Goal: Information Seeking & Learning: Learn about a topic

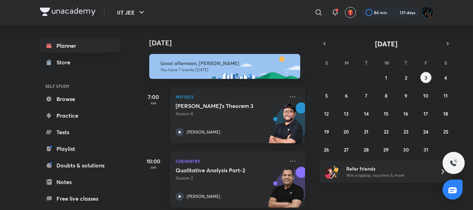
click at [250, 95] on p "Physics" at bounding box center [230, 97] width 109 height 8
click at [377, 11] on div at bounding box center [389, 13] width 59 height 10
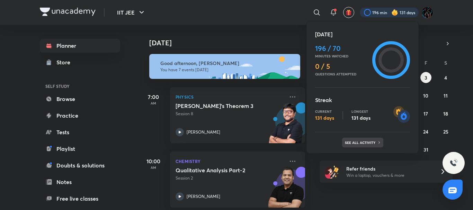
click at [361, 142] on p "See all activity" at bounding box center [361, 143] width 32 height 4
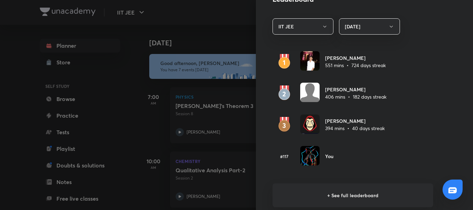
scroll to position [397, 0]
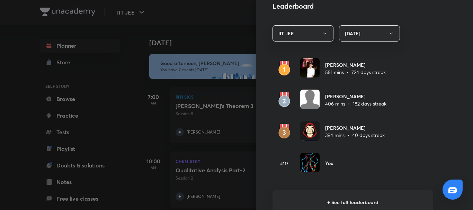
click at [282, 200] on h6 "+ See full leaderboard" at bounding box center [353, 203] width 161 height 24
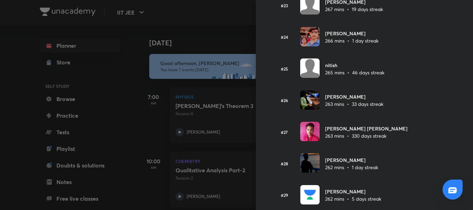
scroll to position [758, 0]
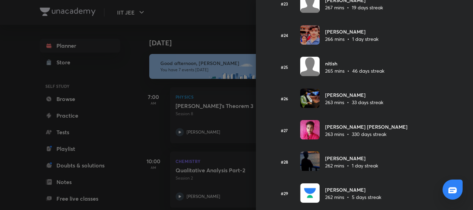
click at [213, 35] on div at bounding box center [236, 105] width 473 height 210
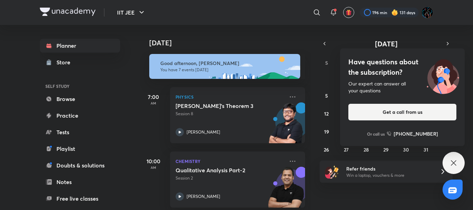
click at [193, 49] on div "Good afternoon, [PERSON_NAME] You have 7 events [DATE]" at bounding box center [223, 63] width 166 height 32
click at [223, 54] on img at bounding box center [224, 66] width 151 height 25
click at [460, 164] on div "Have questions about the subscription? Our expert can answer all your questions…" at bounding box center [454, 163] width 22 height 22
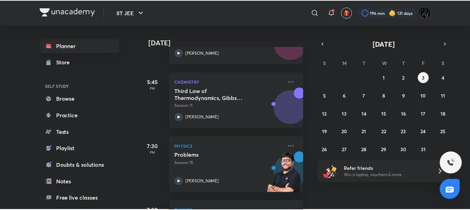
scroll to position [331, 0]
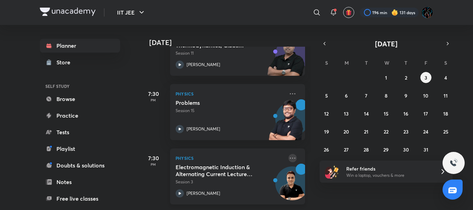
click at [289, 154] on icon at bounding box center [293, 158] width 8 height 8
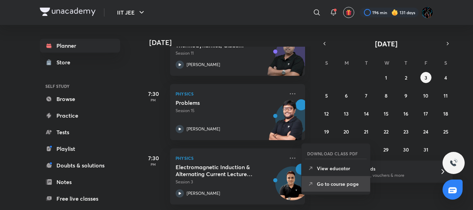
click at [322, 184] on p "Go to course page" at bounding box center [341, 184] width 48 height 7
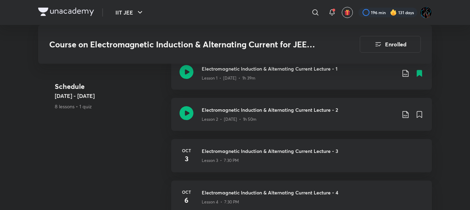
scroll to position [304, 0]
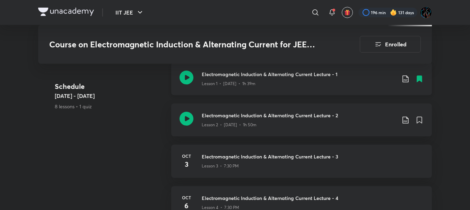
click at [405, 80] on icon at bounding box center [405, 79] width 8 height 8
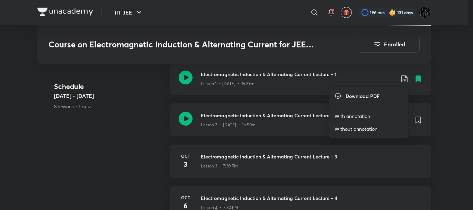
click at [358, 115] on p "With annotation" at bounding box center [353, 116] width 36 height 7
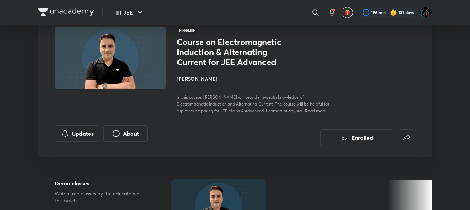
scroll to position [0, 0]
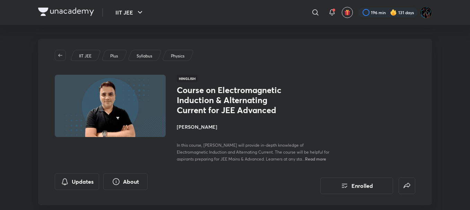
click at [81, 13] on img at bounding box center [66, 12] width 56 height 8
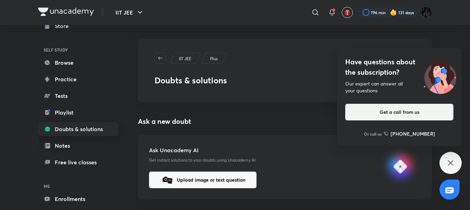
scroll to position [68, 0]
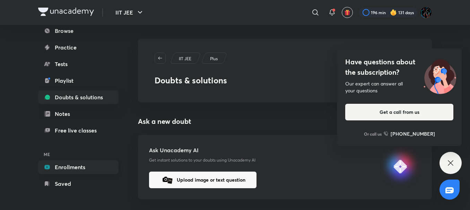
click at [87, 169] on link "Enrollments" at bounding box center [78, 167] width 80 height 14
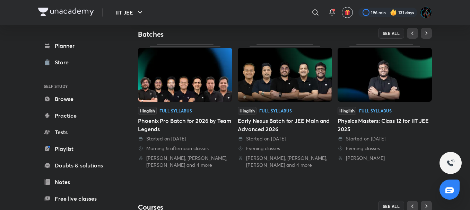
scroll to position [141, 0]
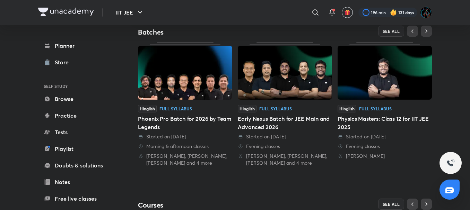
click at [295, 88] on img at bounding box center [285, 73] width 94 height 54
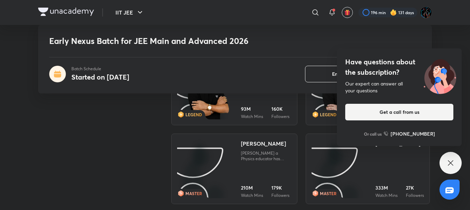
scroll to position [959, 0]
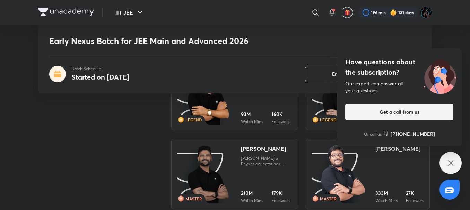
click at [458, 161] on div "Have questions about the subscription? Our expert can answer all your questions…" at bounding box center [450, 163] width 22 height 22
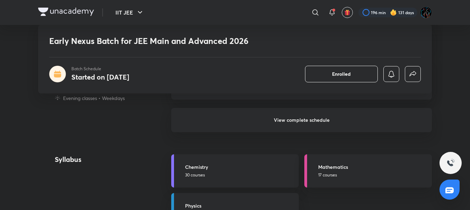
scroll to position [746, 0]
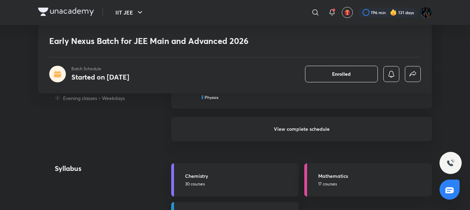
click at [240, 130] on h6 "View complete schedule" at bounding box center [301, 129] width 261 height 24
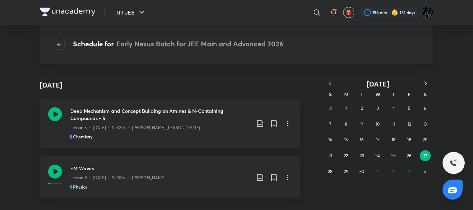
click at [425, 82] on icon "button" at bounding box center [425, 83] width 7 height 7
click at [408, 109] on abbr "3" at bounding box center [409, 109] width 2 height 6
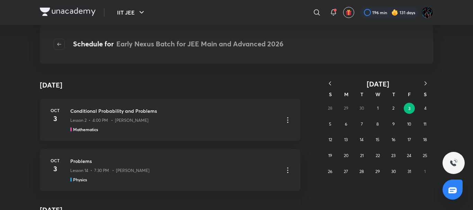
click at [285, 120] on icon at bounding box center [288, 120] width 8 height 8
click at [251, 133] on li "Go to course page" at bounding box center [249, 137] width 79 height 13
click at [330, 84] on icon "button" at bounding box center [330, 83] width 2 height 4
click at [368, 124] on div "31 1 2 3 4 5 6 7 8 9 10 11 12 13 14 15 16 17 18 19 20 21 22 23 24 25 26 27 28 2…" at bounding box center [378, 139] width 111 height 79
click at [360, 123] on button "9" at bounding box center [362, 124] width 11 height 11
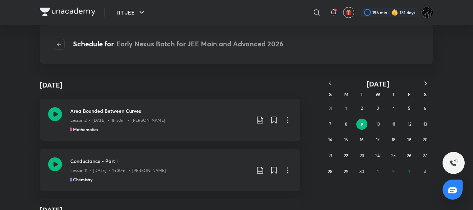
click at [332, 86] on icon "button" at bounding box center [330, 83] width 7 height 7
click at [363, 138] on abbr "15" at bounding box center [362, 139] width 4 height 5
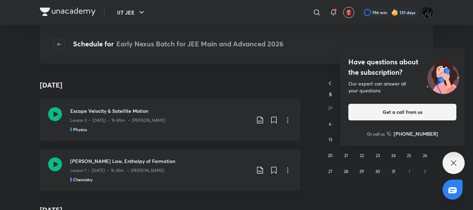
click at [450, 163] on icon at bounding box center [454, 163] width 8 height 8
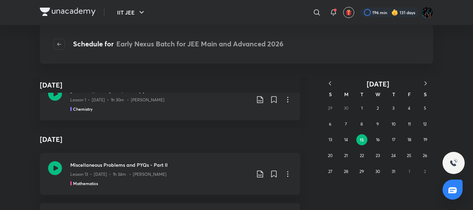
scroll to position [72, 0]
click at [394, 137] on abbr "17" at bounding box center [393, 139] width 3 height 5
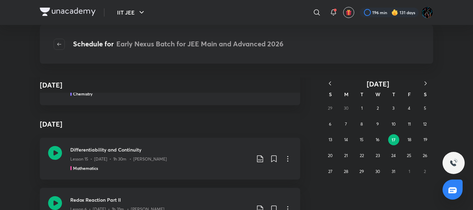
scroll to position [141, 0]
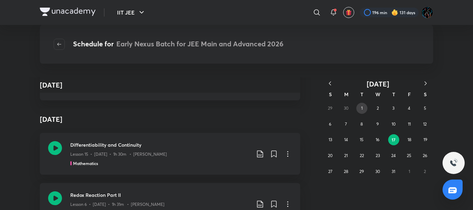
click at [362, 108] on abbr "1" at bounding box center [361, 108] width 1 height 5
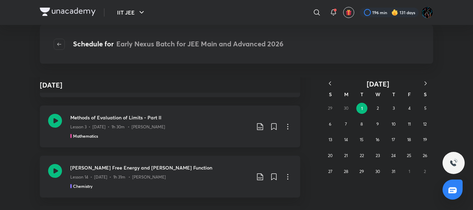
scroll to position [46, 0]
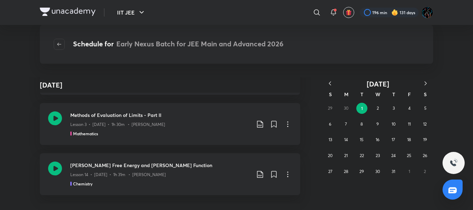
click at [327, 84] on icon "button" at bounding box center [330, 83] width 7 height 7
click at [364, 126] on abbr "10" at bounding box center [362, 124] width 4 height 5
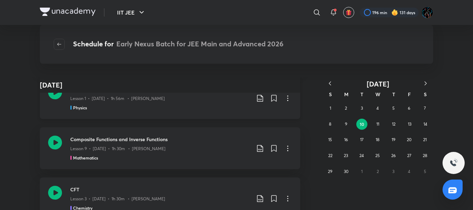
scroll to position [81, 0]
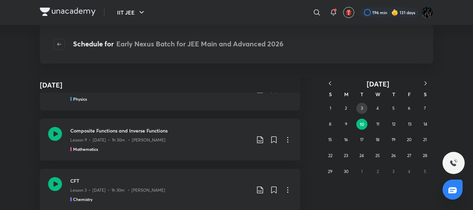
click at [361, 105] on button "3" at bounding box center [362, 108] width 11 height 11
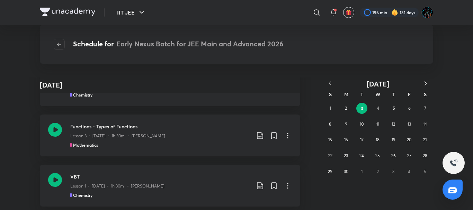
click at [333, 83] on icon "button" at bounding box center [330, 83] width 7 height 7
click at [424, 85] on icon "button" at bounding box center [425, 83] width 7 height 7
click at [331, 83] on icon "button" at bounding box center [330, 83] width 7 height 7
click at [378, 157] on abbr "21" at bounding box center [377, 155] width 3 height 5
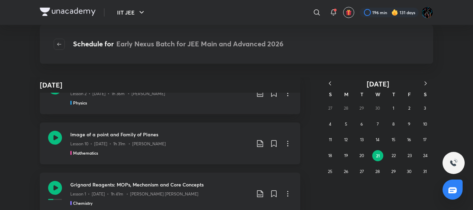
scroll to position [23, 0]
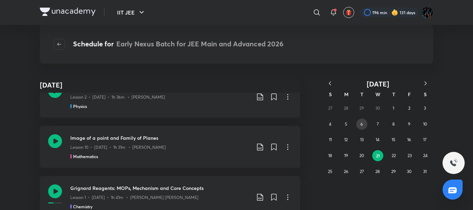
click at [362, 124] on abbr "6" at bounding box center [362, 124] width 2 height 5
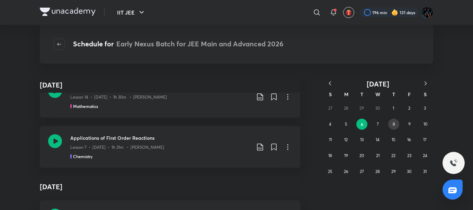
click at [391, 124] on button "8" at bounding box center [393, 124] width 11 height 11
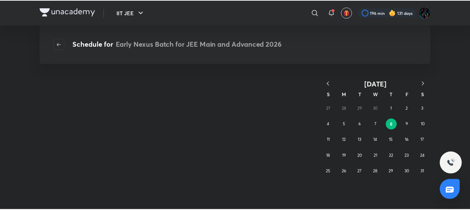
scroll to position [0, 0]
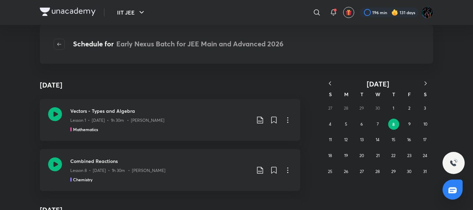
click at [331, 80] on icon "button" at bounding box center [330, 83] width 7 height 7
click at [376, 152] on button "23" at bounding box center [377, 155] width 11 height 11
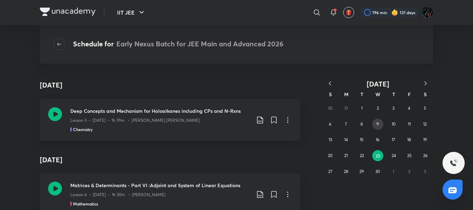
click at [376, 125] on button "9" at bounding box center [377, 124] width 11 height 11
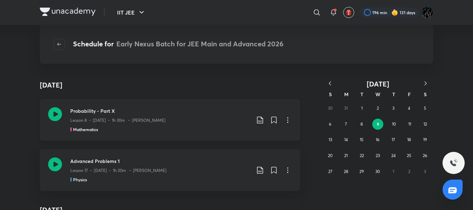
click at [285, 121] on icon at bounding box center [288, 120] width 8 height 8
click at [253, 139] on p "Go to course page" at bounding box center [236, 137] width 41 height 7
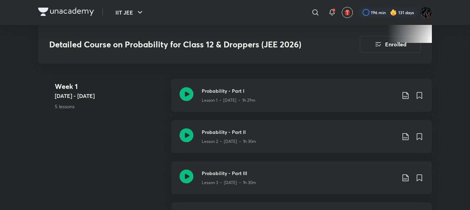
scroll to position [321, 0]
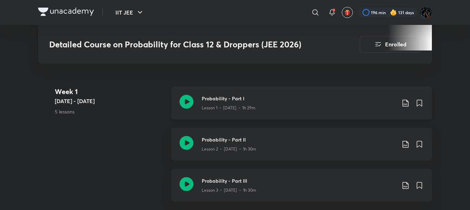
click at [407, 104] on icon at bounding box center [405, 103] width 8 height 8
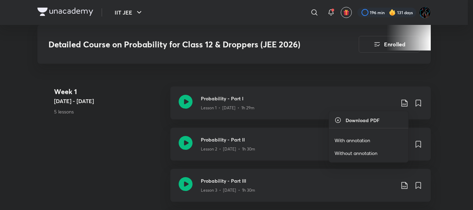
click at [364, 140] on p "With annotation" at bounding box center [353, 140] width 36 height 7
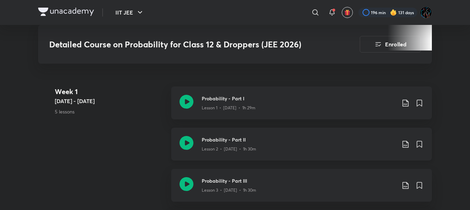
click at [405, 144] on icon at bounding box center [405, 144] width 8 height 8
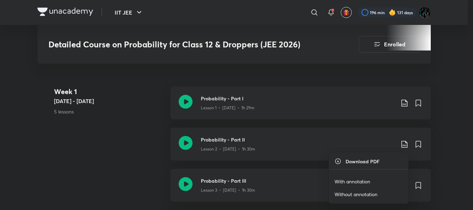
click at [361, 179] on p "With annotation" at bounding box center [353, 181] width 36 height 7
